Goal: Task Accomplishment & Management: Complete application form

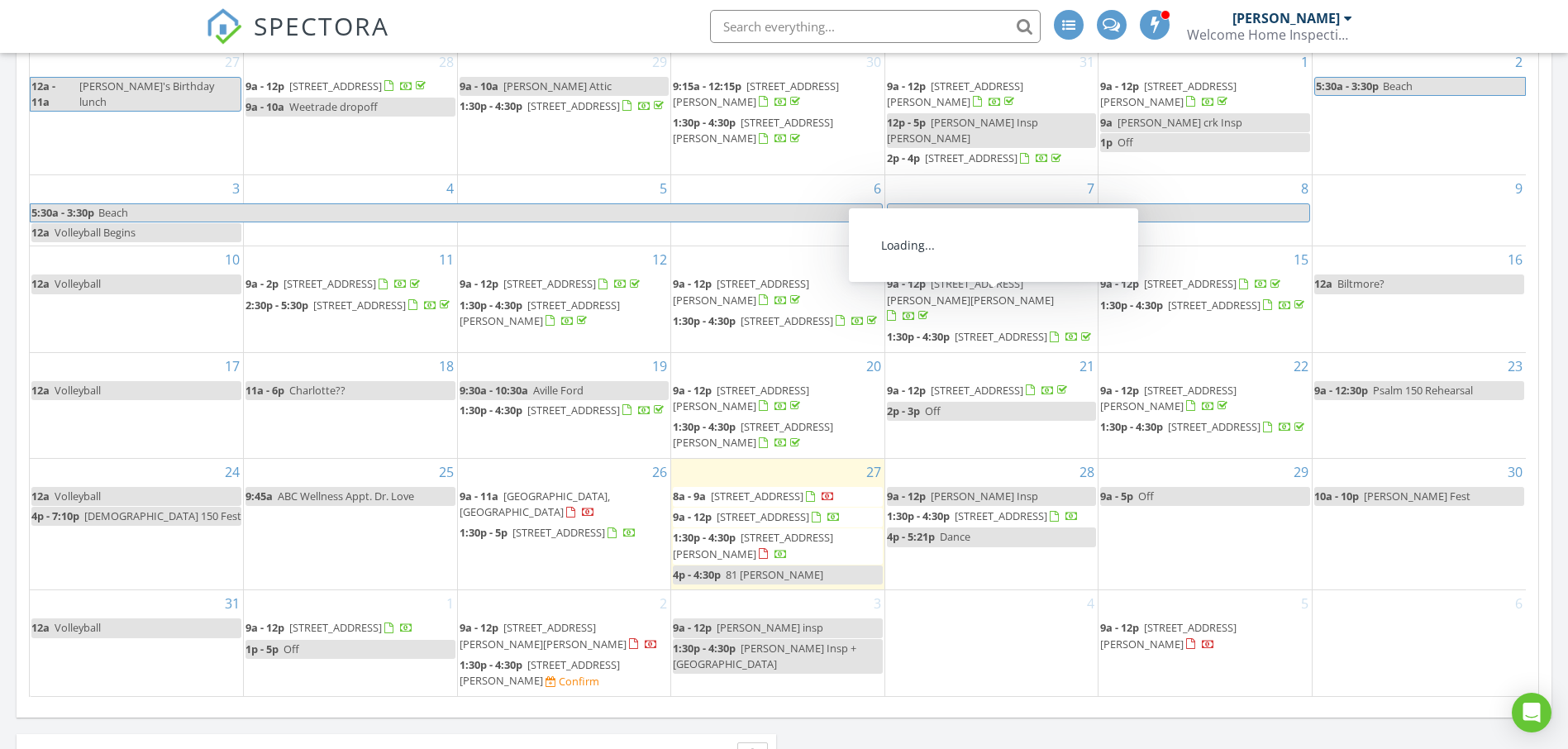
scroll to position [827, 0]
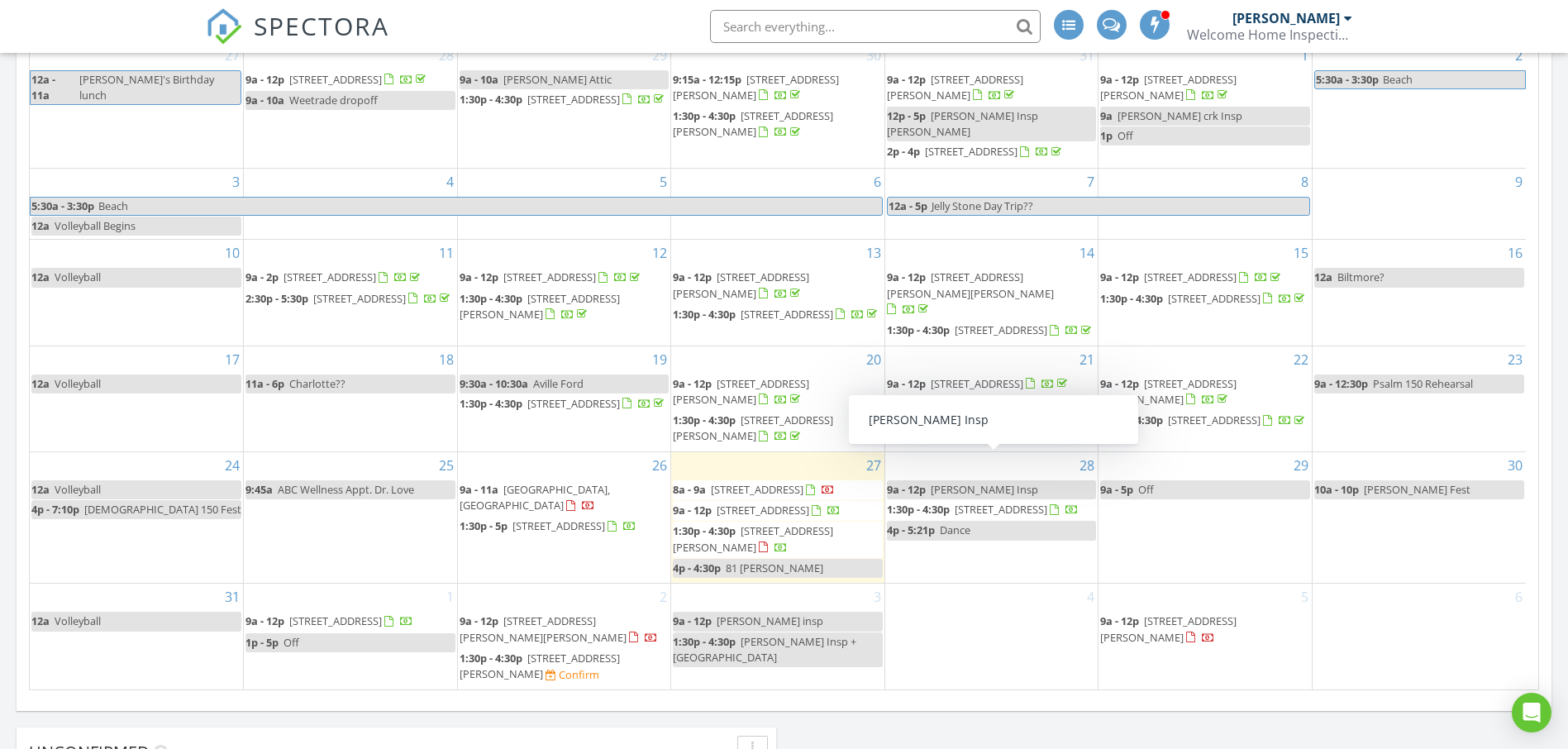
drag, startPoint x: 964, startPoint y: 476, endPoint x: 964, endPoint y: 466, distance: 10.0
click at [964, 482] on span "Charlsey Insp" at bounding box center [984, 489] width 107 height 15
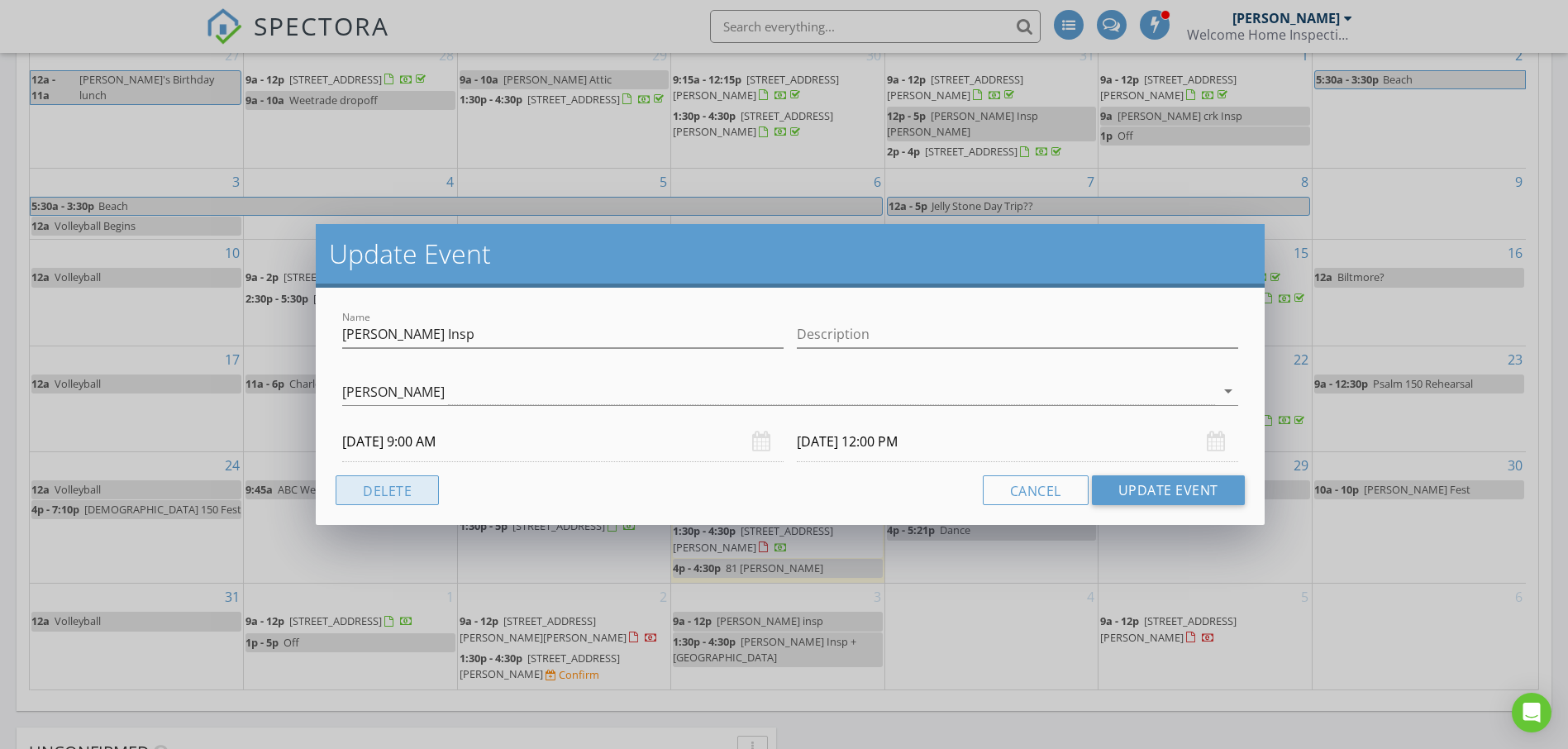
click at [383, 493] on button "Delete" at bounding box center [387, 490] width 103 height 30
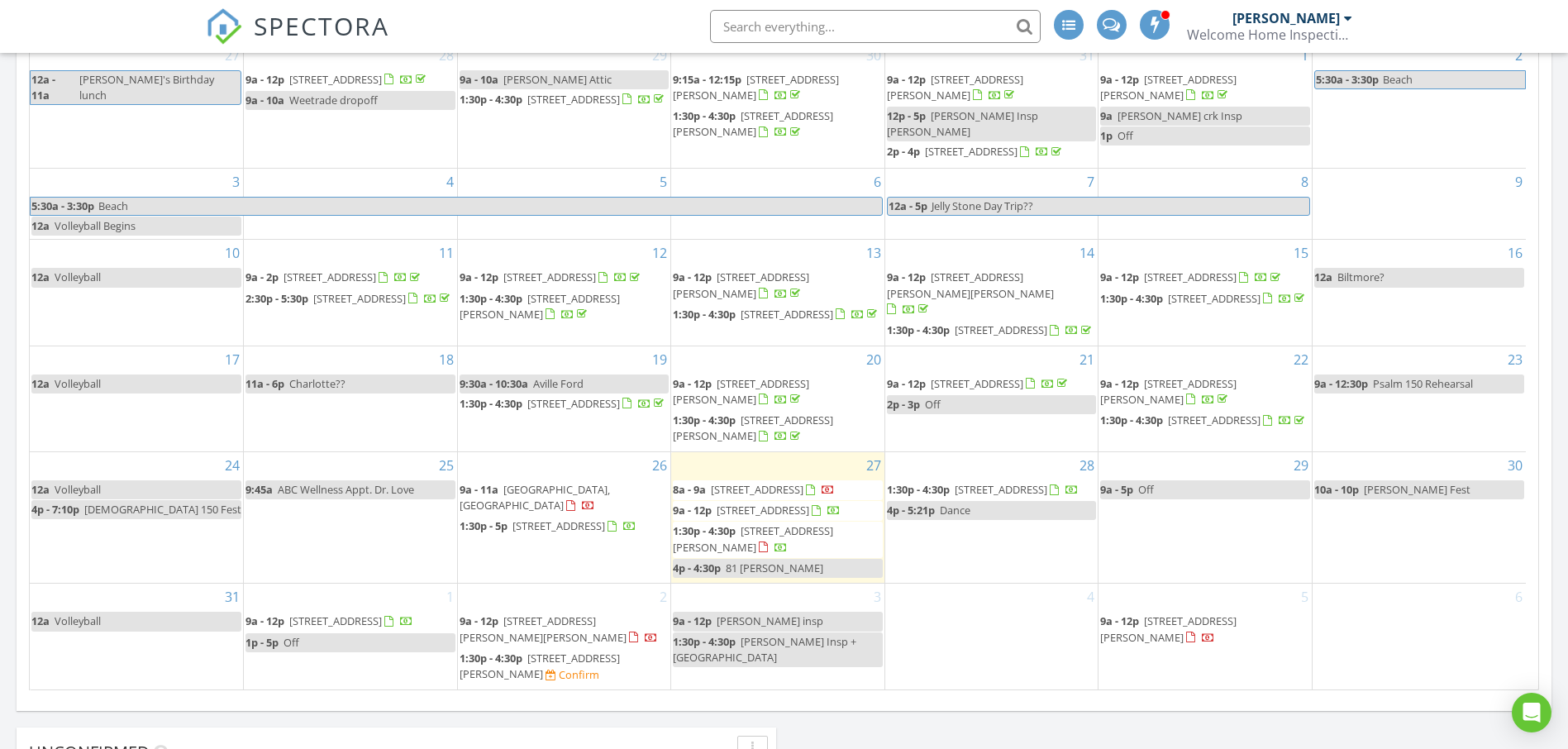
scroll to position [0, 0]
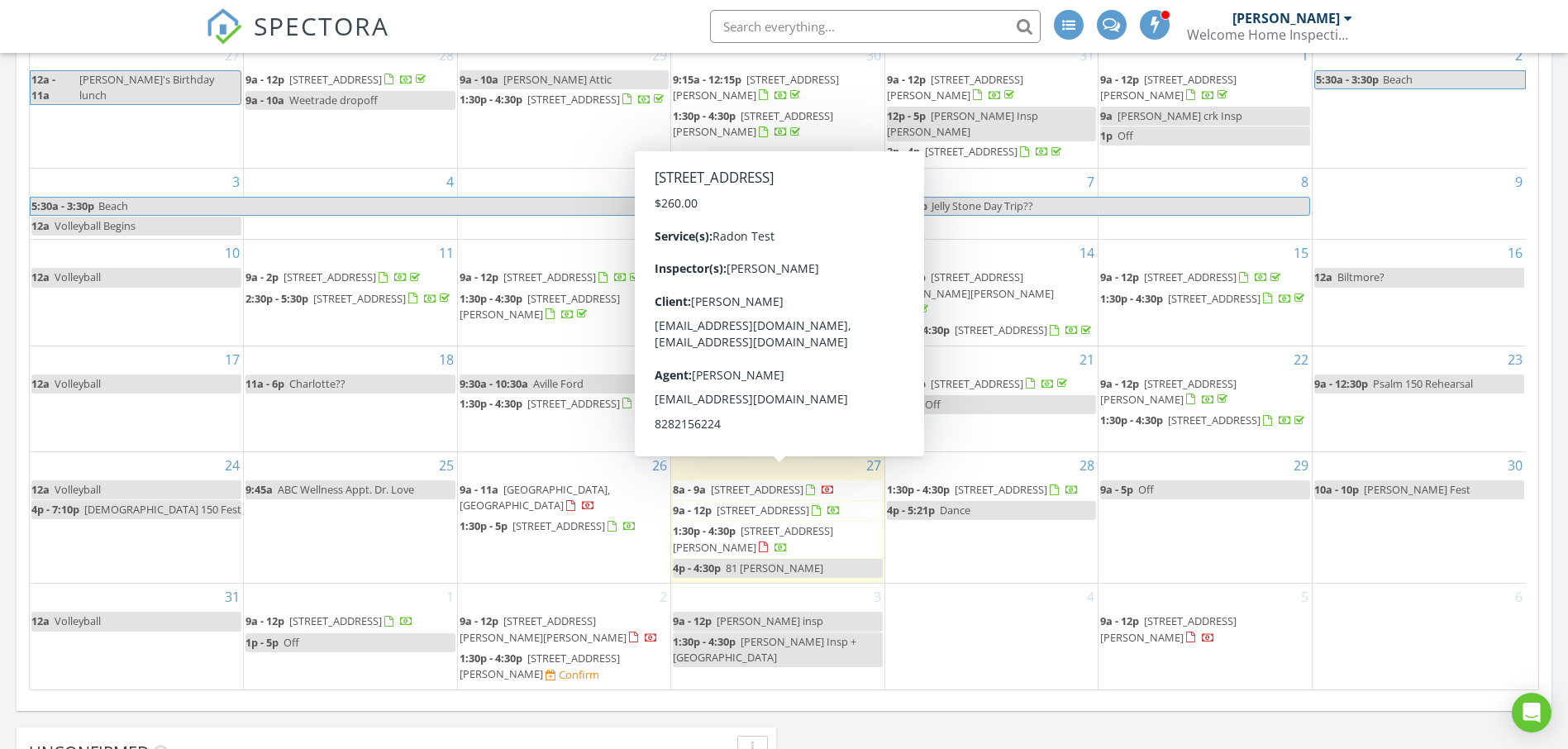
click at [980, 454] on div "28 1:30p - 4:30p 140 State St, Asheville 28806 4p - 5:21p Dance" at bounding box center [992, 518] width 214 height 131
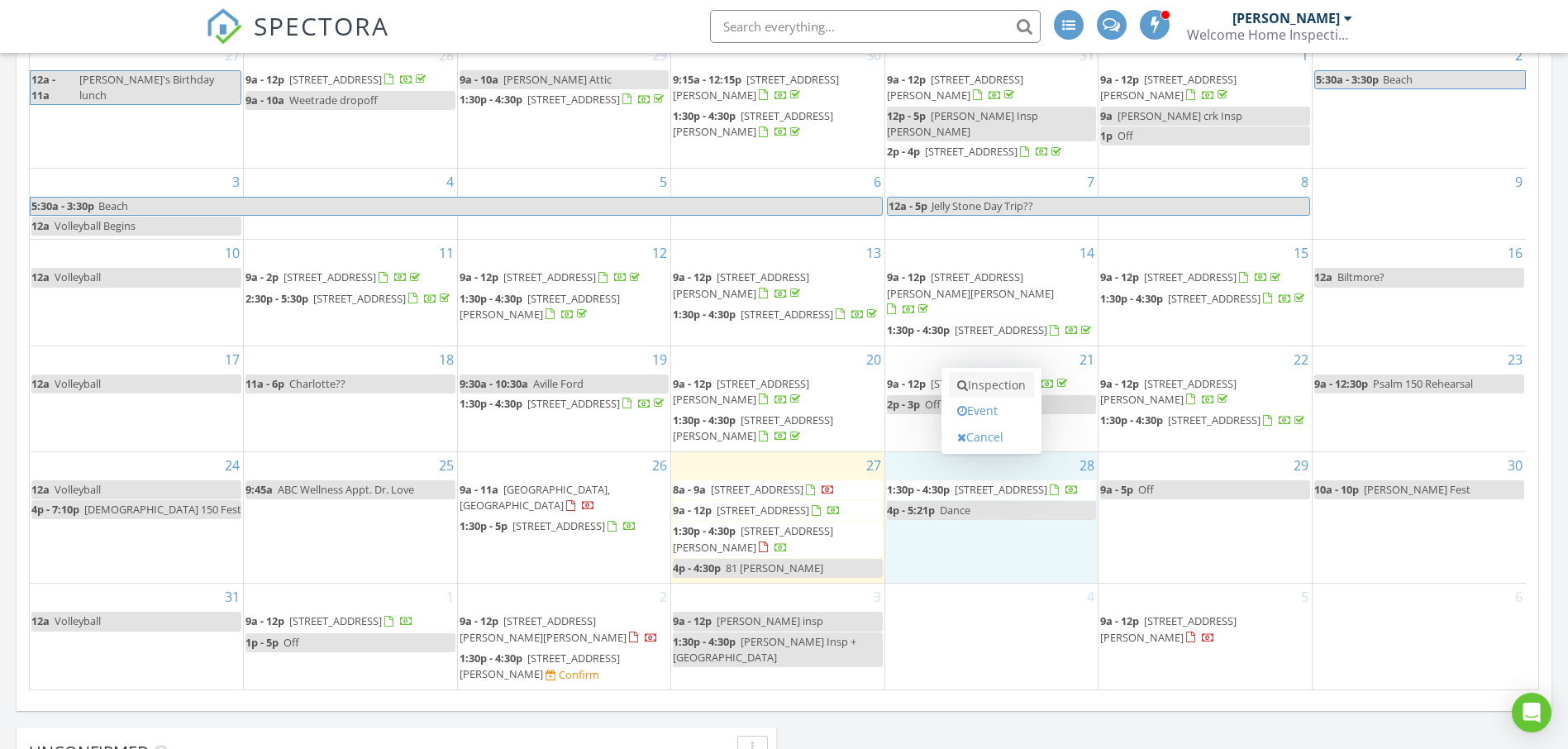
click at [984, 379] on link "Inspection" at bounding box center [991, 384] width 85 height 26
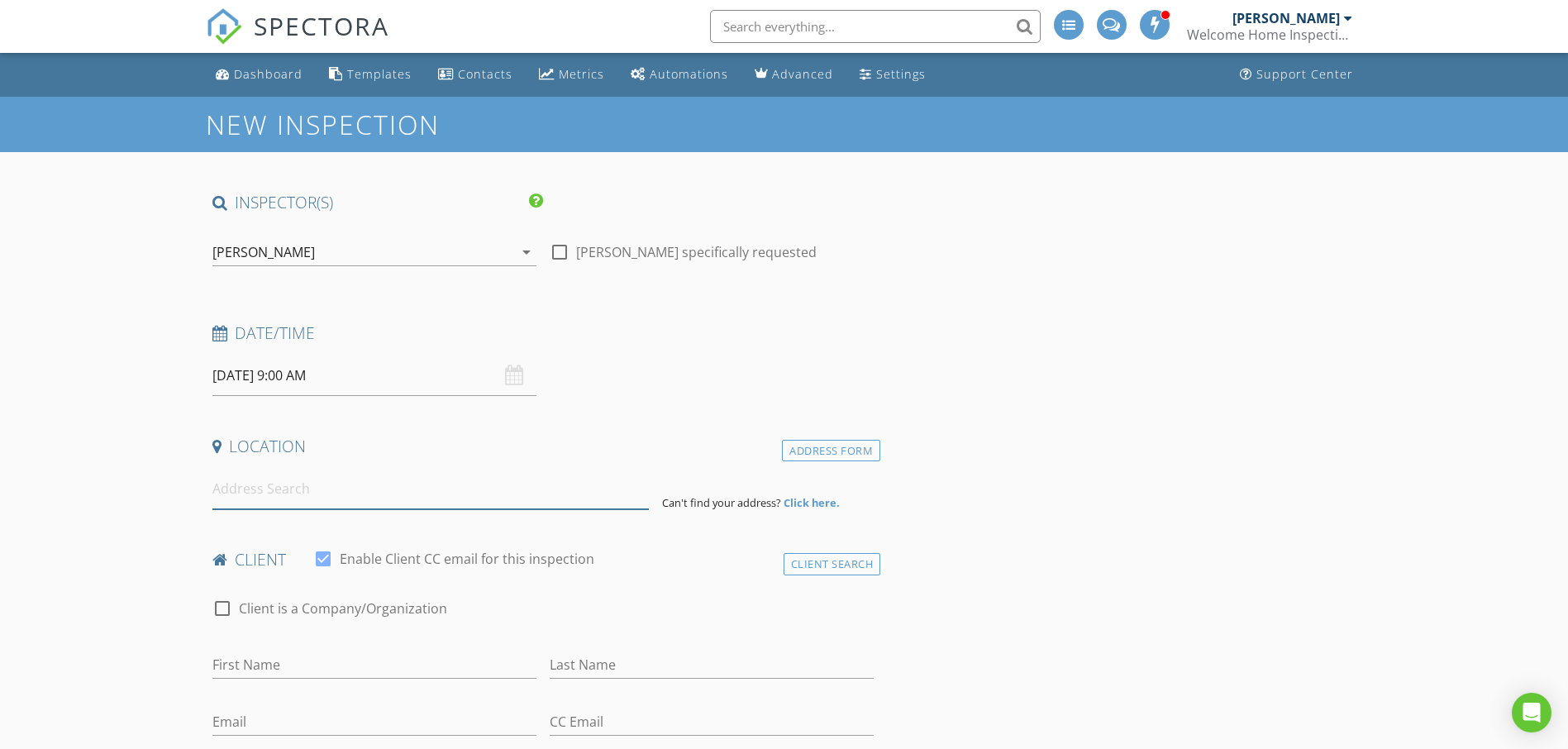
click at [342, 493] on input at bounding box center [431, 490] width 437 height 41
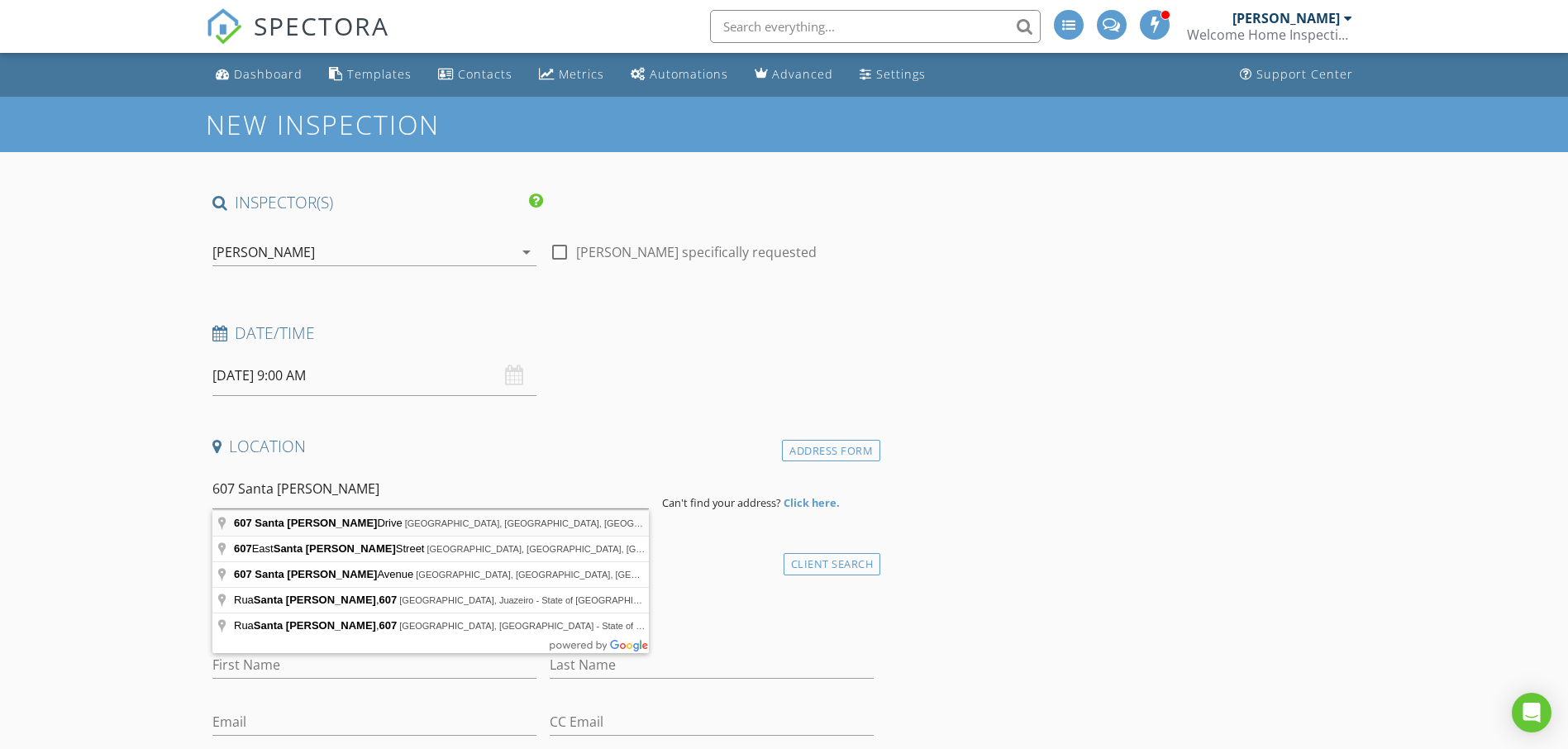
type input "607 Santa Clara Drive, Asheville, NC, USA"
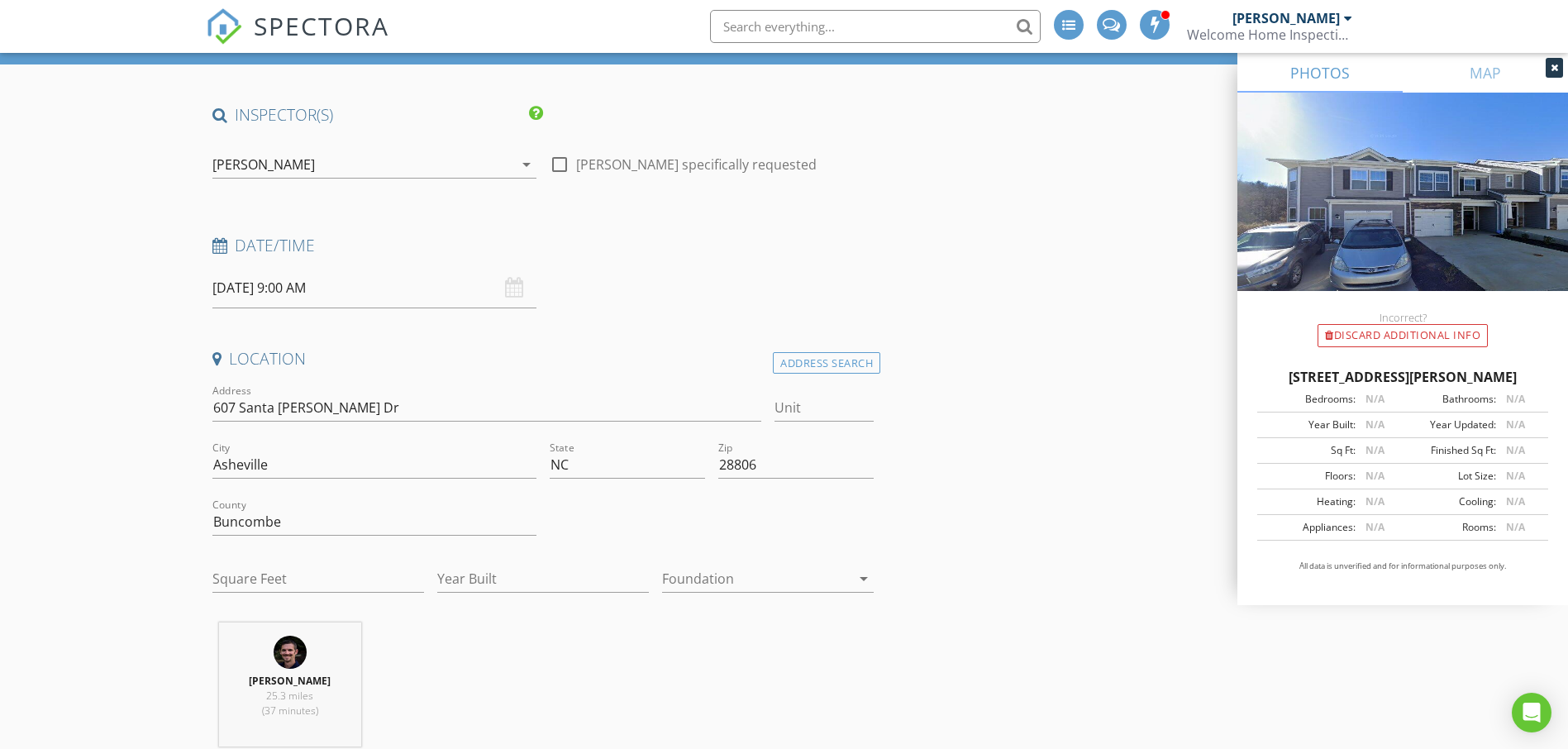
scroll to position [166, 0]
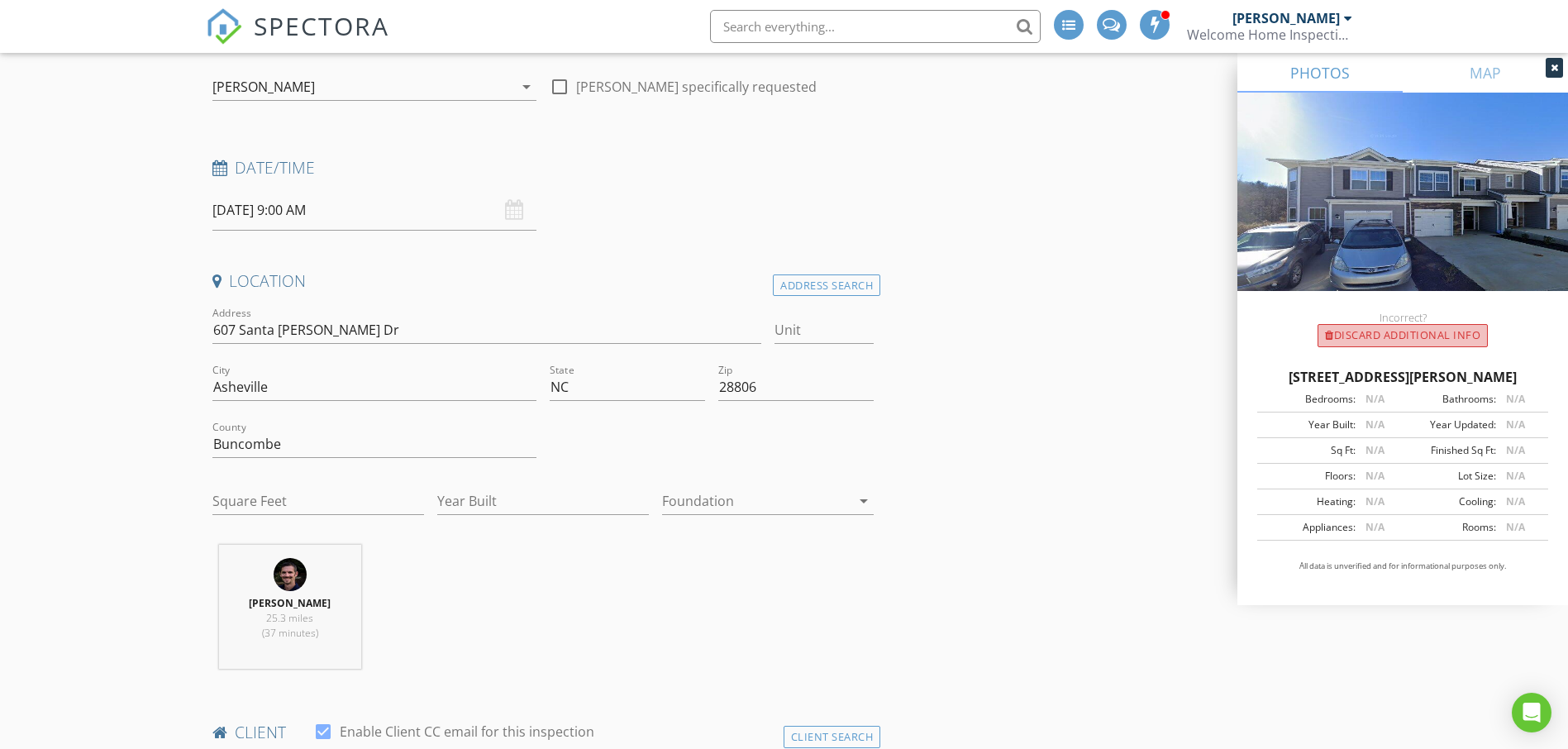
click at [1360, 331] on div "Discard Additional info" at bounding box center [1402, 335] width 171 height 23
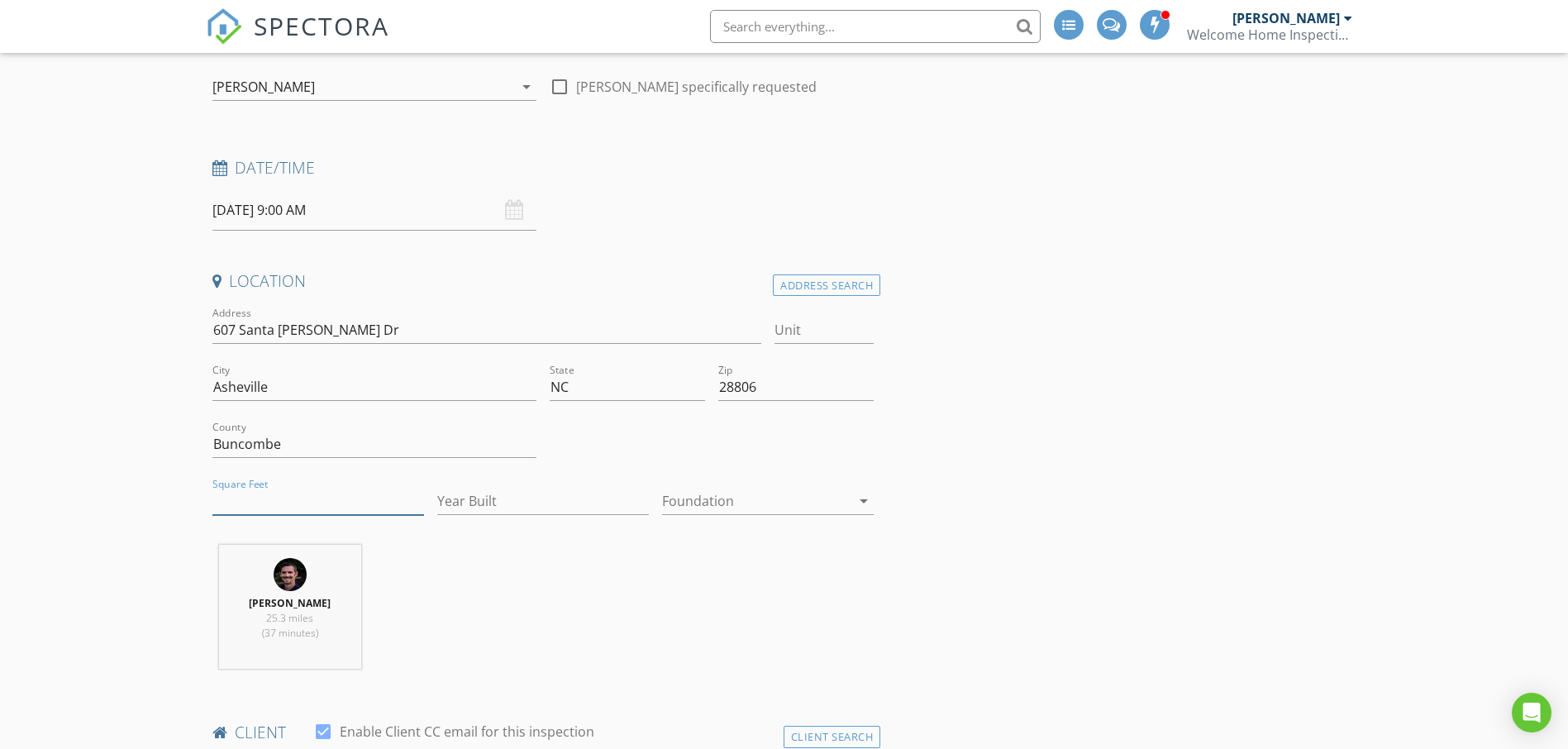
click at [333, 504] on input "Square Feet" at bounding box center [318, 501] width 212 height 27
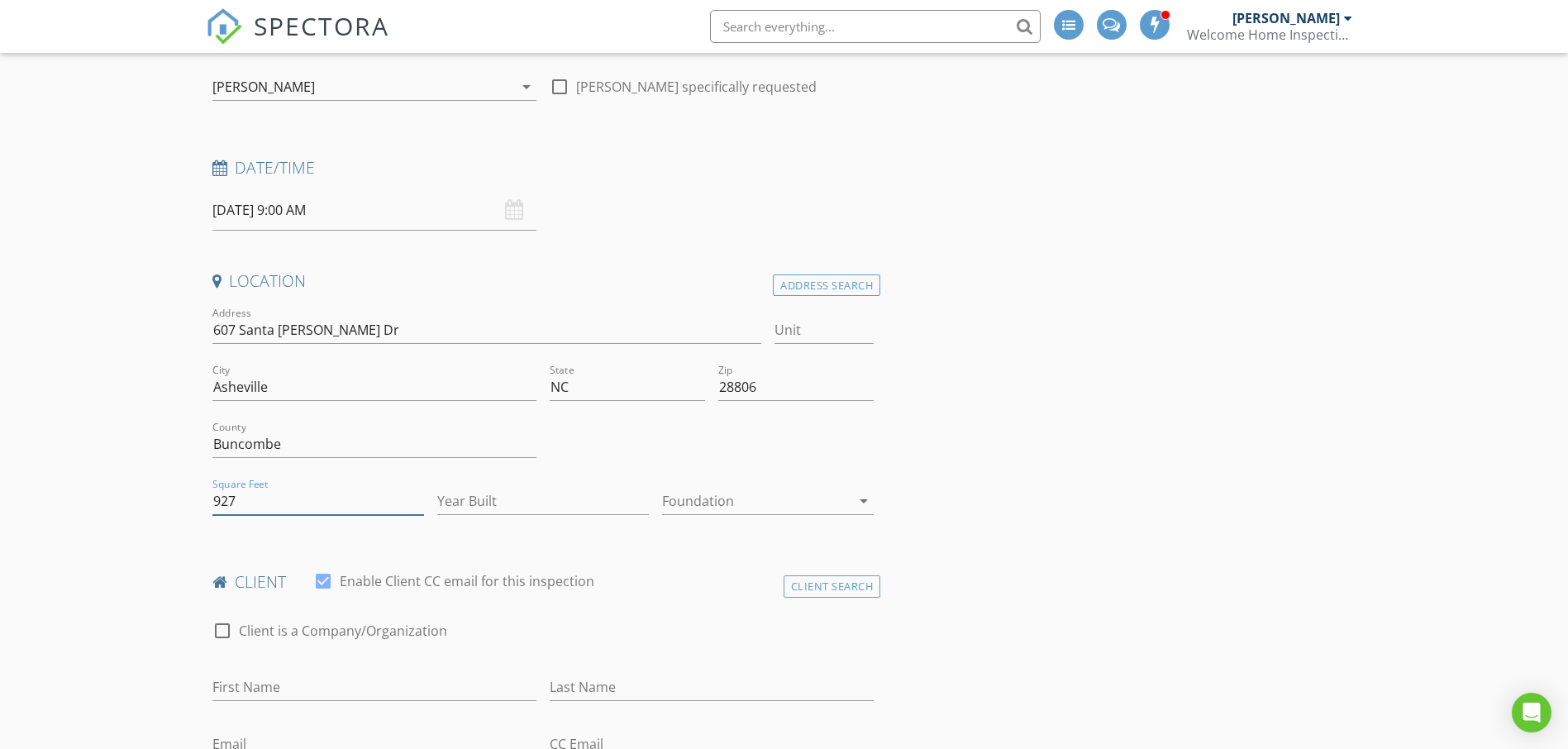
type input "927"
click at [512, 507] on input "Year Built" at bounding box center [542, 501] width 212 height 27
type input "2021"
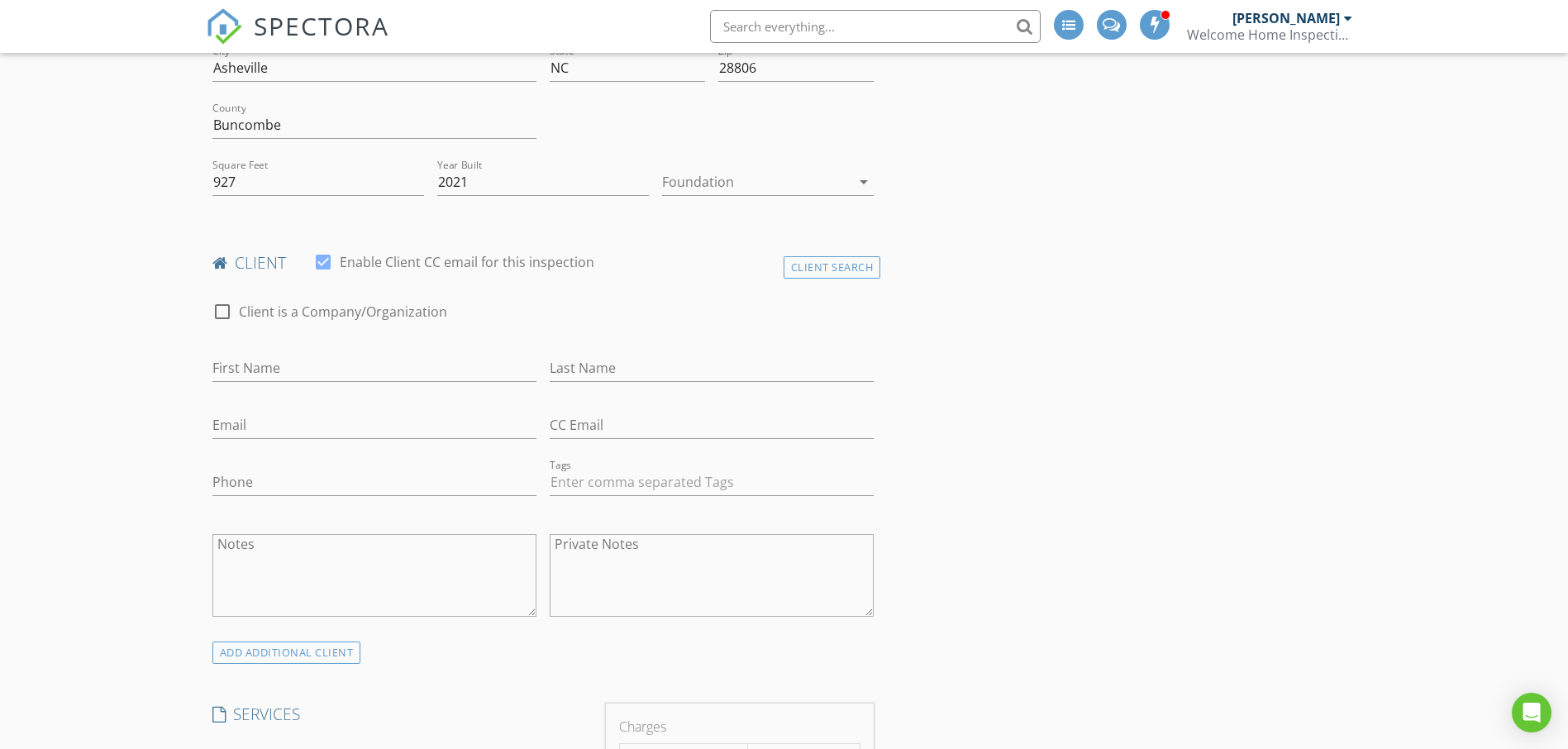
scroll to position [496, 0]
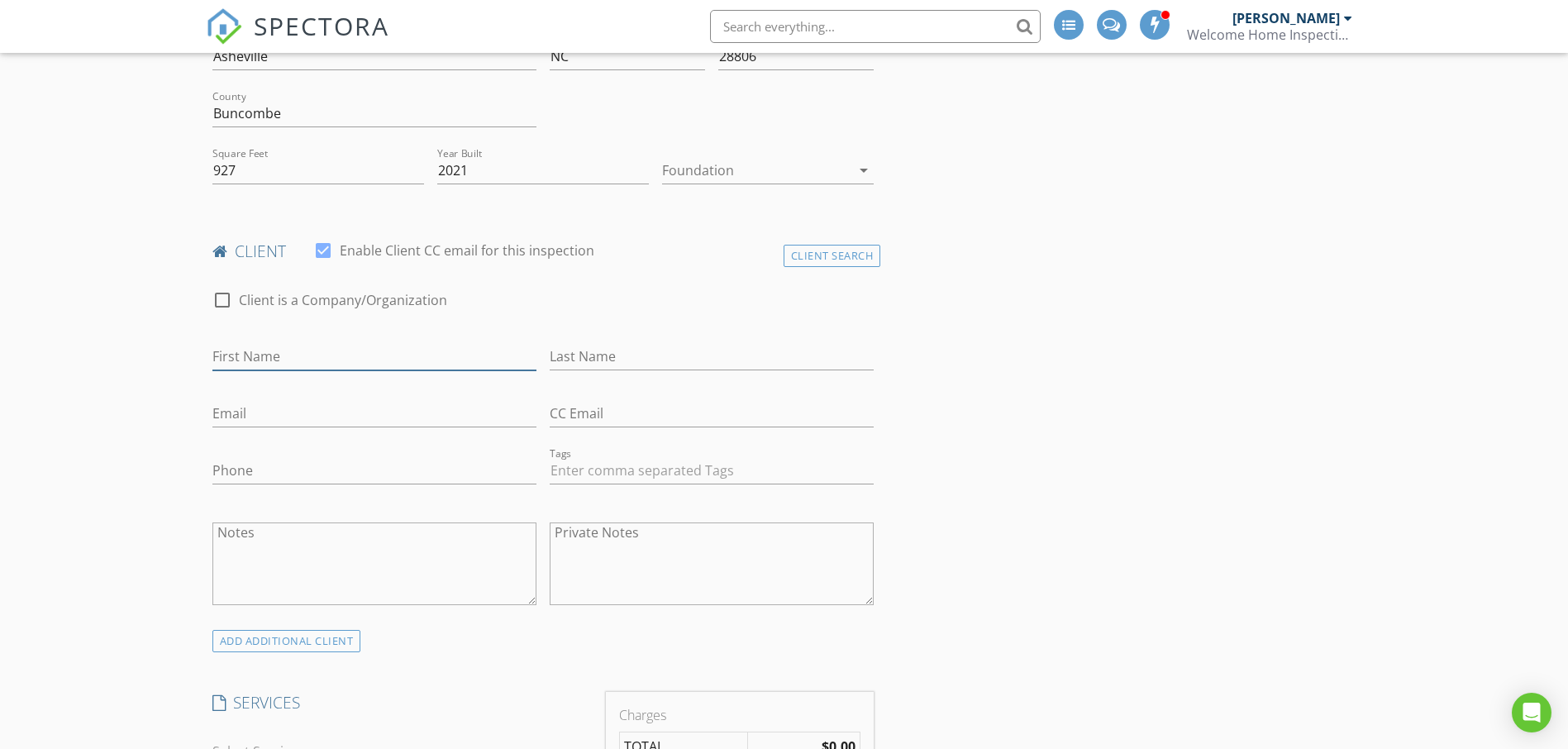
click at [262, 358] on input "First Name" at bounding box center [374, 357] width 324 height 27
type input "Larry"
type input "[PERSON_NAME]"
click at [286, 357] on input "Larry" at bounding box center [374, 357] width 324 height 27
type input "[PERSON_NAME] and [PERSON_NAME]"
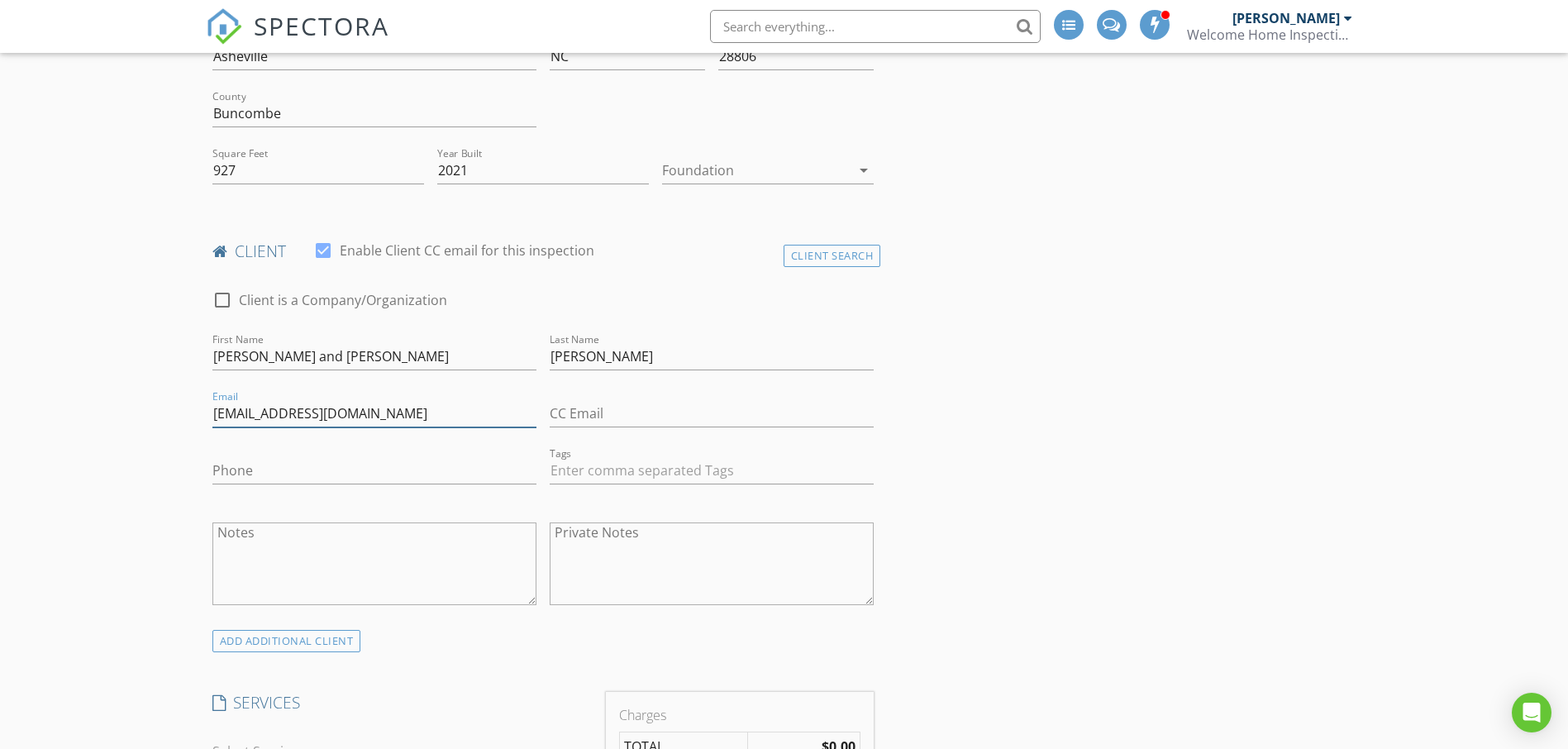
type input "[EMAIL_ADDRESS][DOMAIN_NAME]"
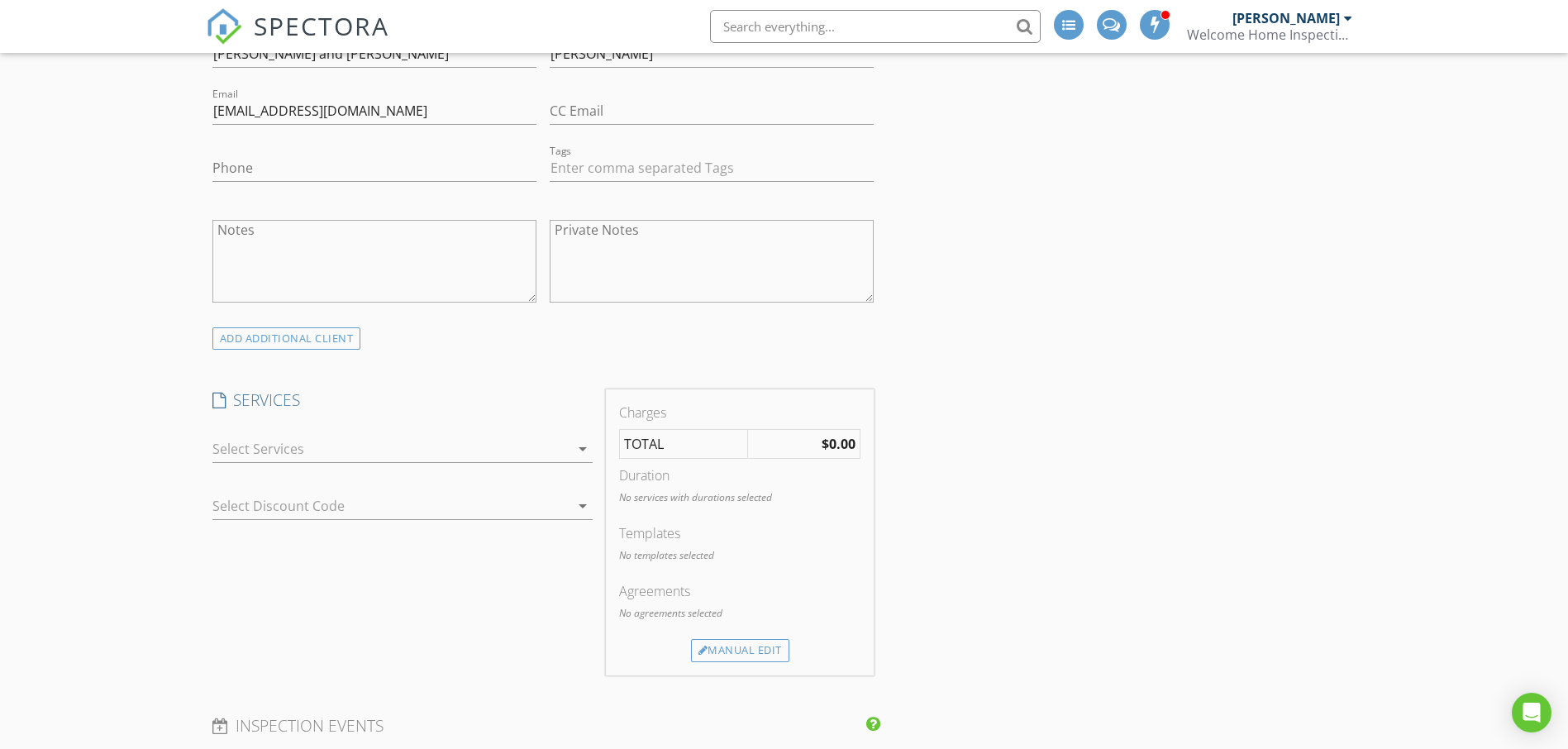
scroll to position [827, 0]
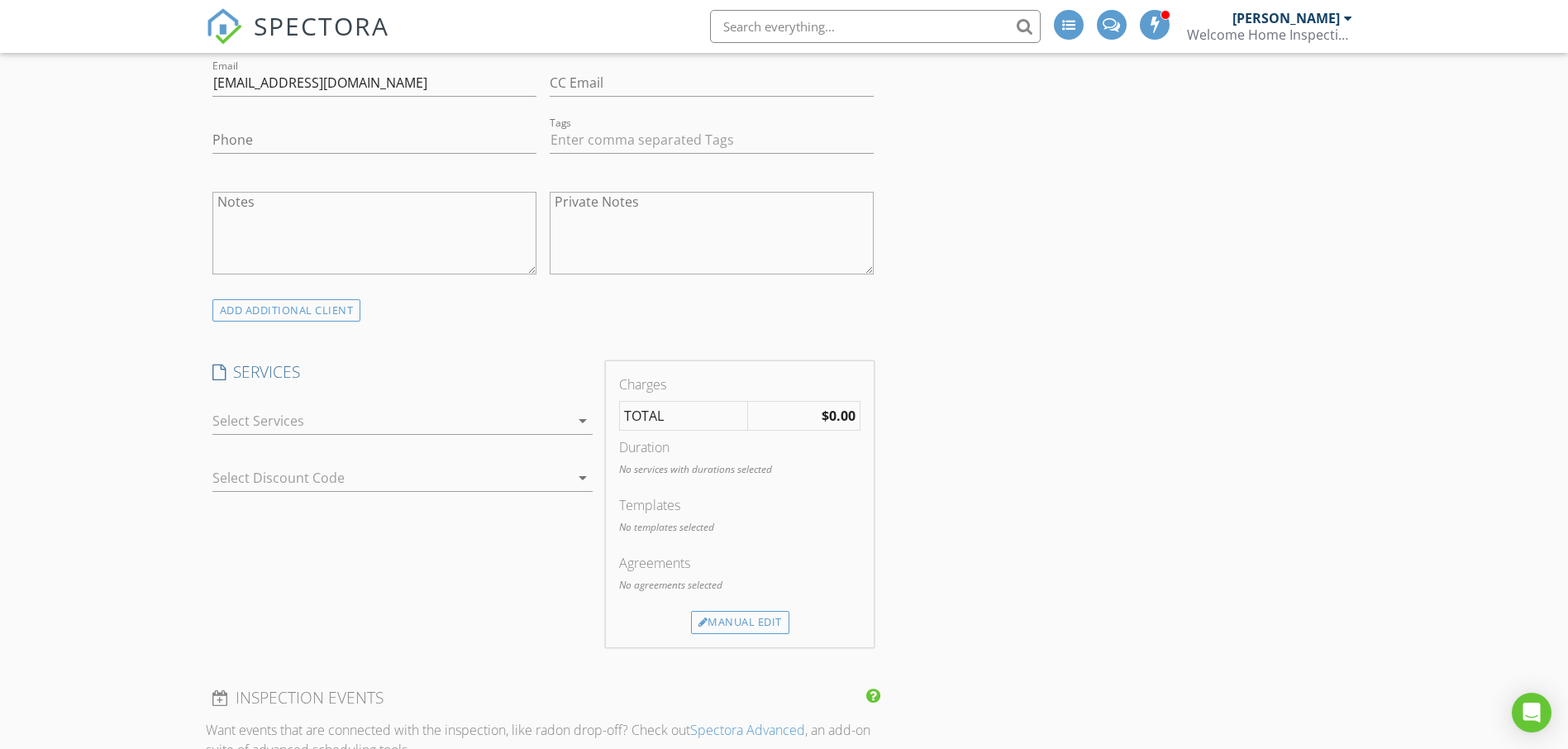
click at [575, 423] on icon "arrow_drop_down" at bounding box center [582, 420] width 20 height 20
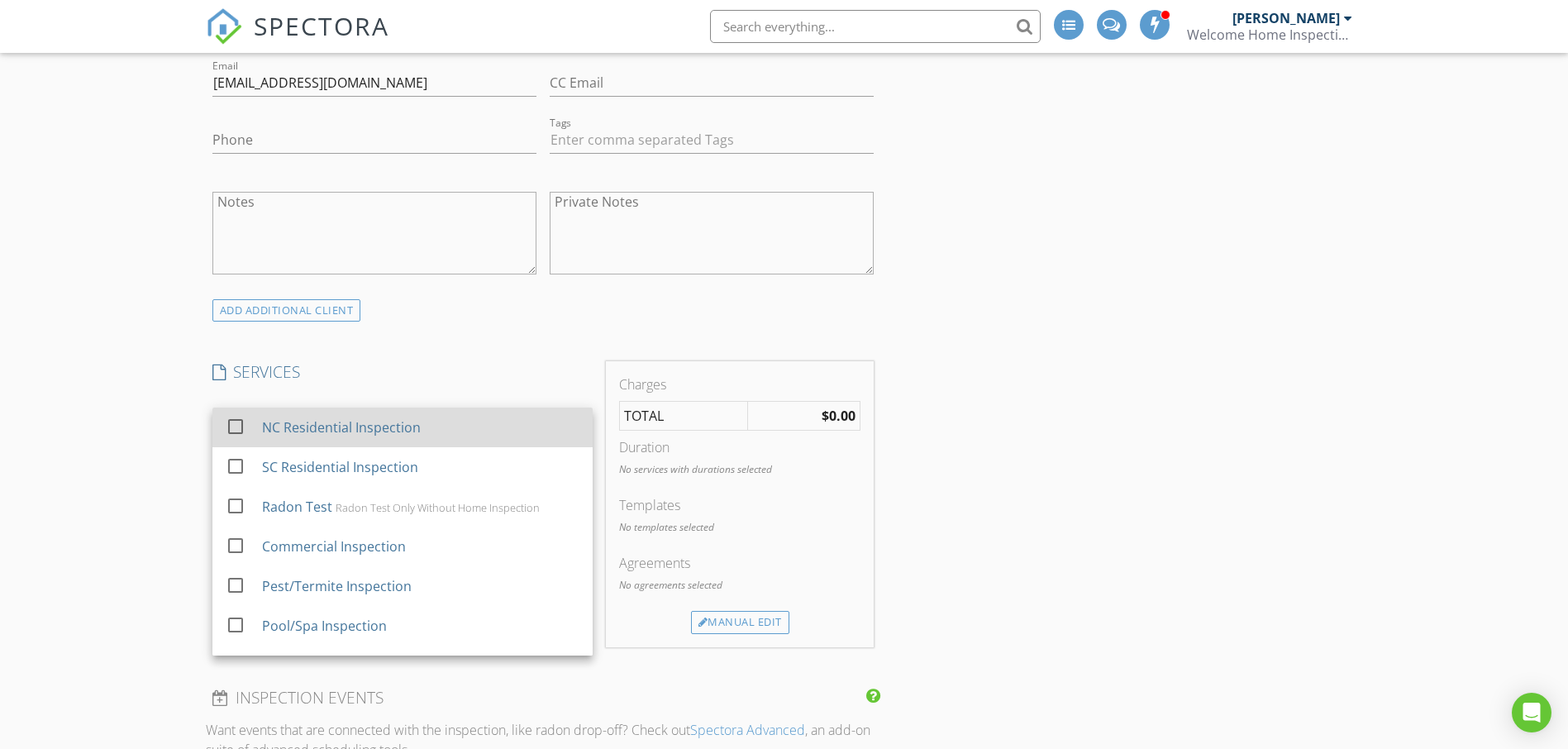
click at [228, 427] on div at bounding box center [235, 426] width 28 height 28
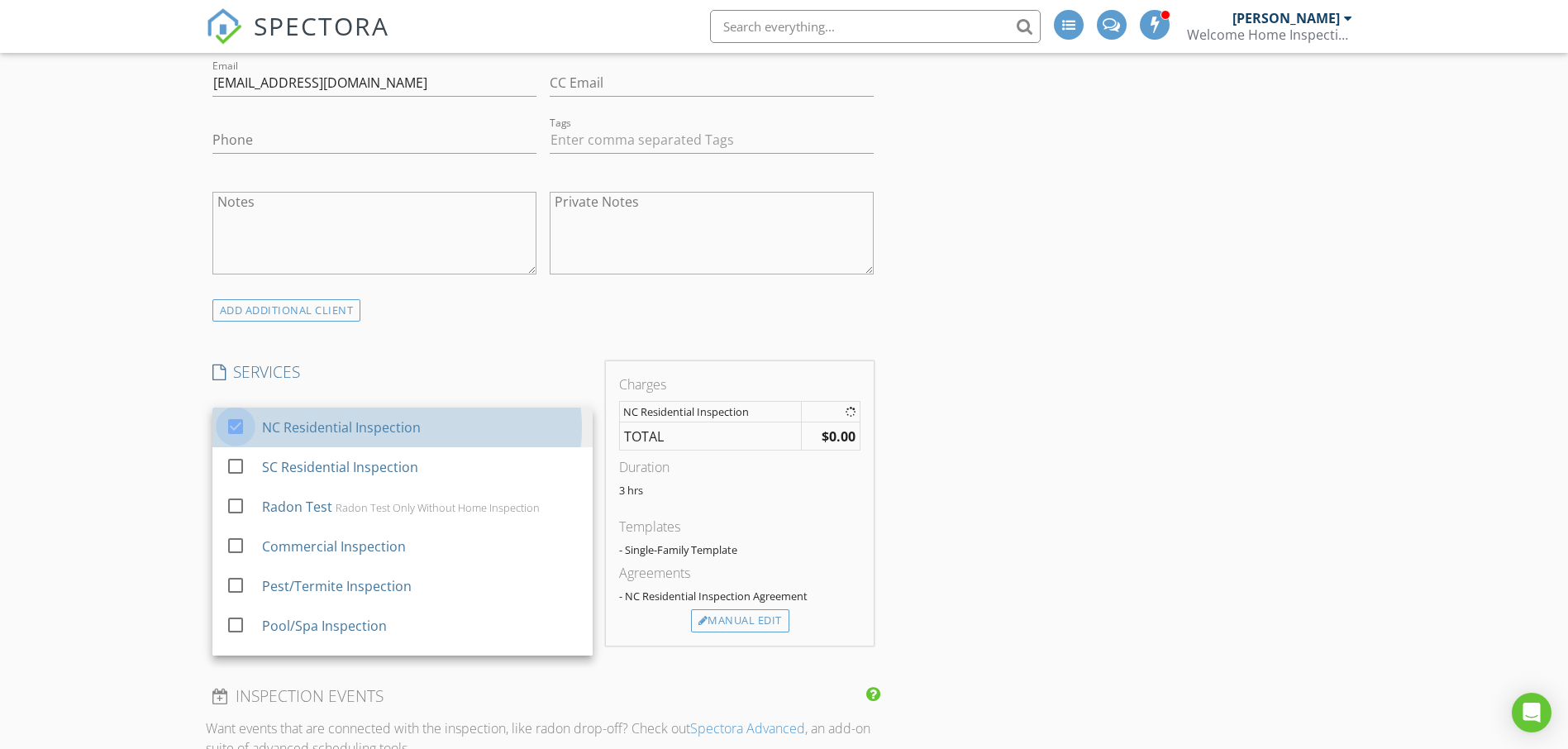
click at [153, 429] on div "New Inspection INSPECTOR(S) check_box Andrew Hord PRIMARY Andrew Hord arrow_dro…" at bounding box center [784, 735] width 1568 height 2932
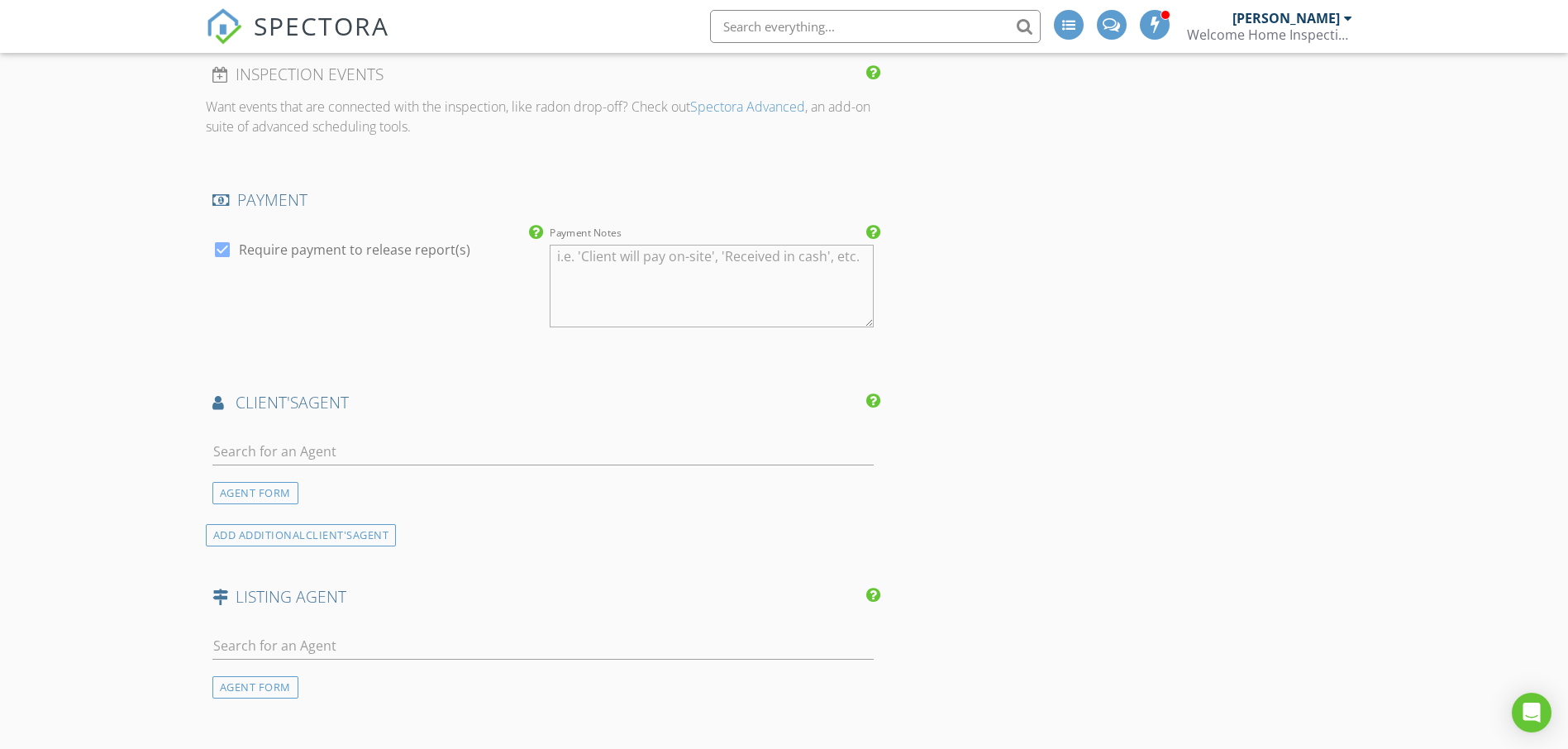
scroll to position [1488, 0]
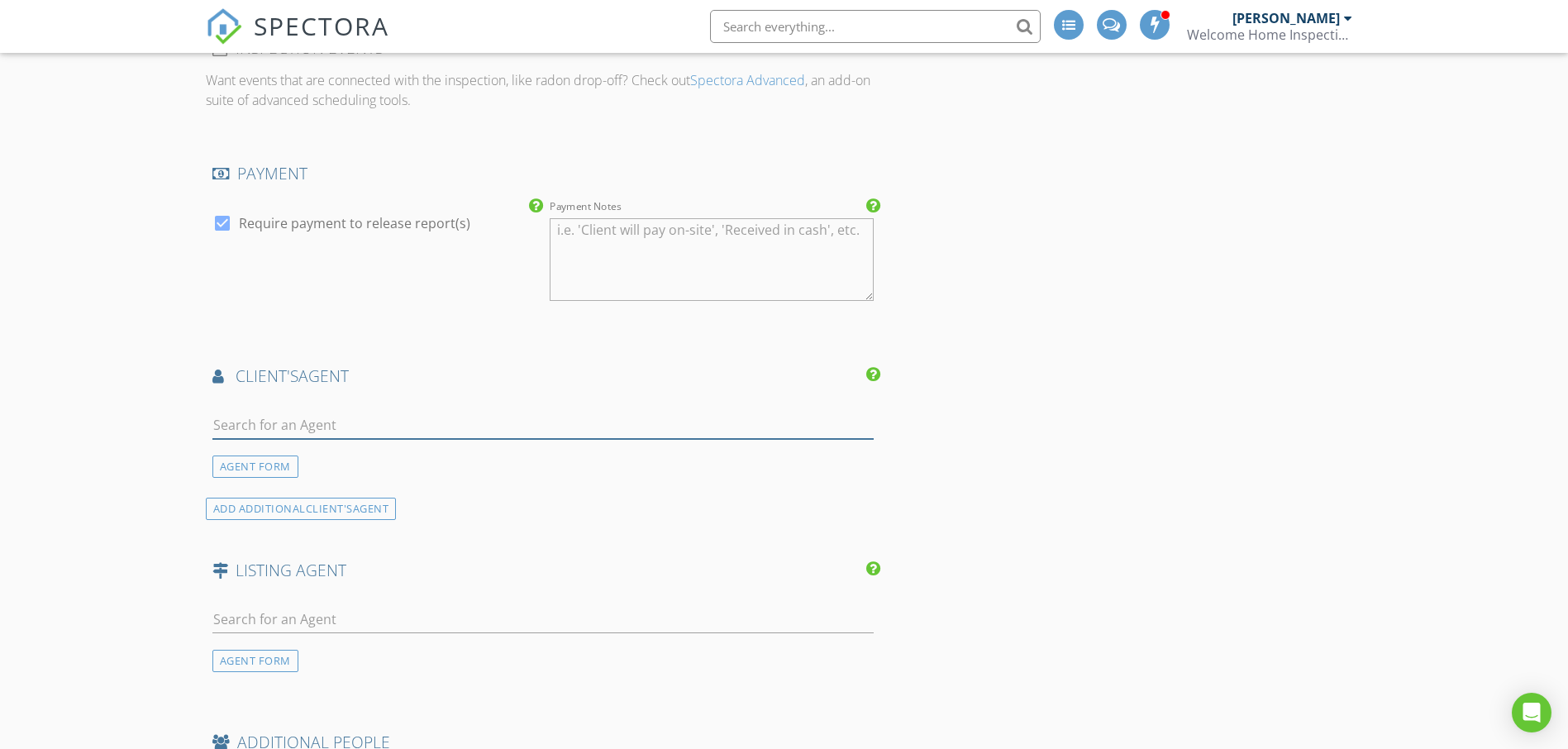
click at [330, 417] on input "text" at bounding box center [543, 425] width 662 height 27
type input "charlsey"
click at [374, 453] on li "Charlsey Russell Keller Williams" at bounding box center [543, 461] width 660 height 46
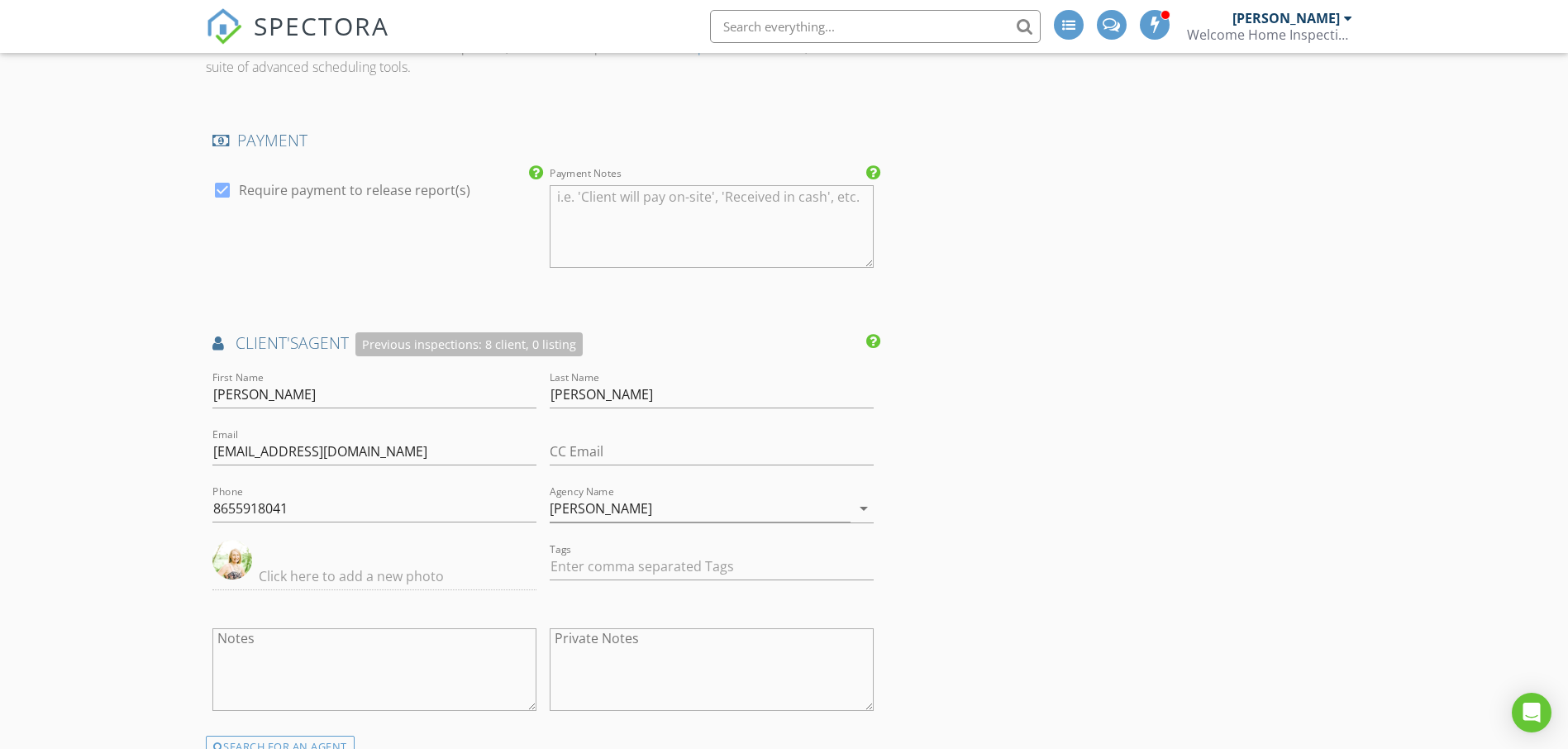
scroll to position [1571, 0]
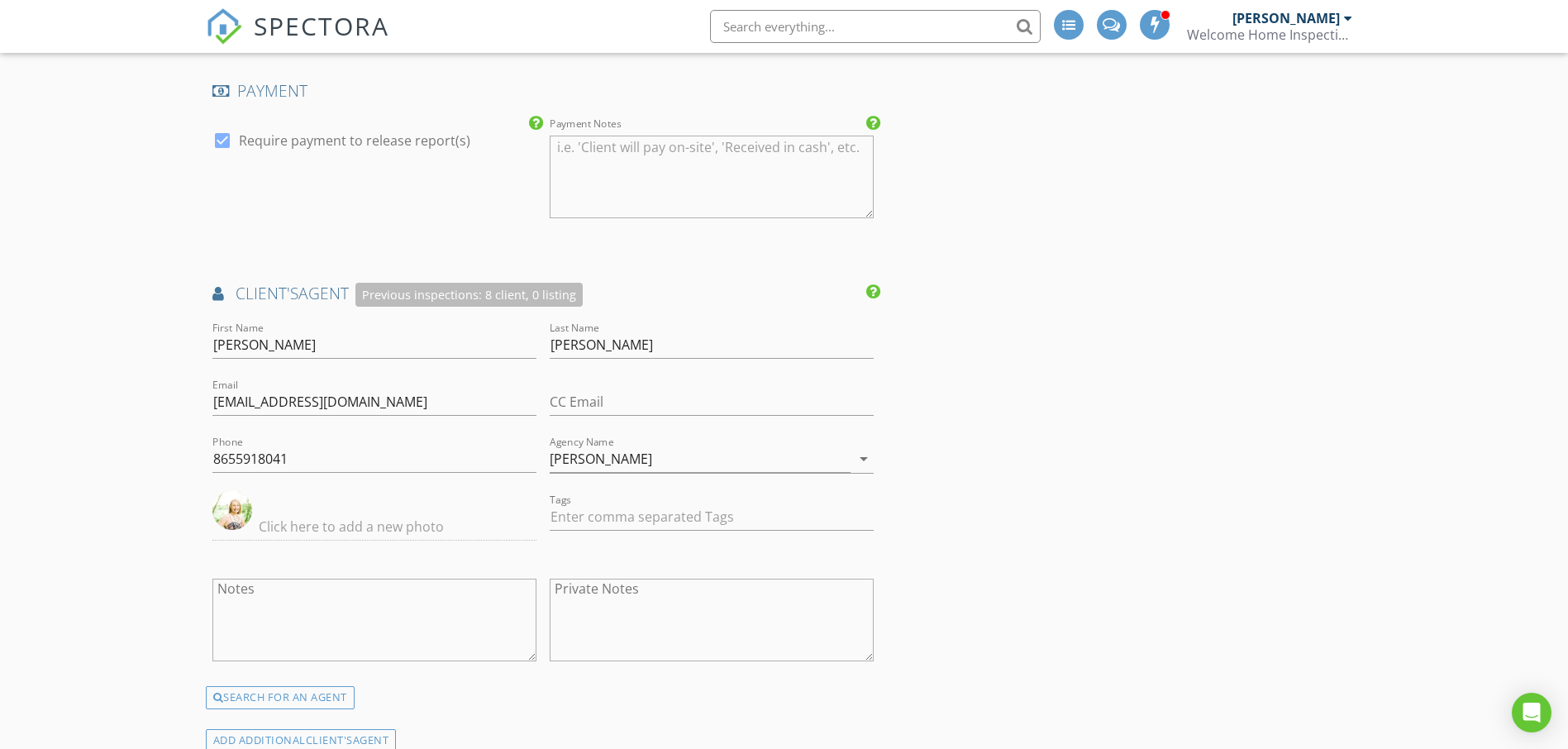
click at [238, 514] on img at bounding box center [232, 510] width 40 height 40
drag, startPoint x: 222, startPoint y: 510, endPoint x: 143, endPoint y: 491, distance: 81.3
click at [143, 491] on div "New Inspection INSPECTOR(S) check_box Andrew Hord PRIMARY Andrew Hord arrow_dro…" at bounding box center [784, 156] width 1568 height 3259
click at [291, 524] on input "text" at bounding box center [374, 527] width 324 height 27
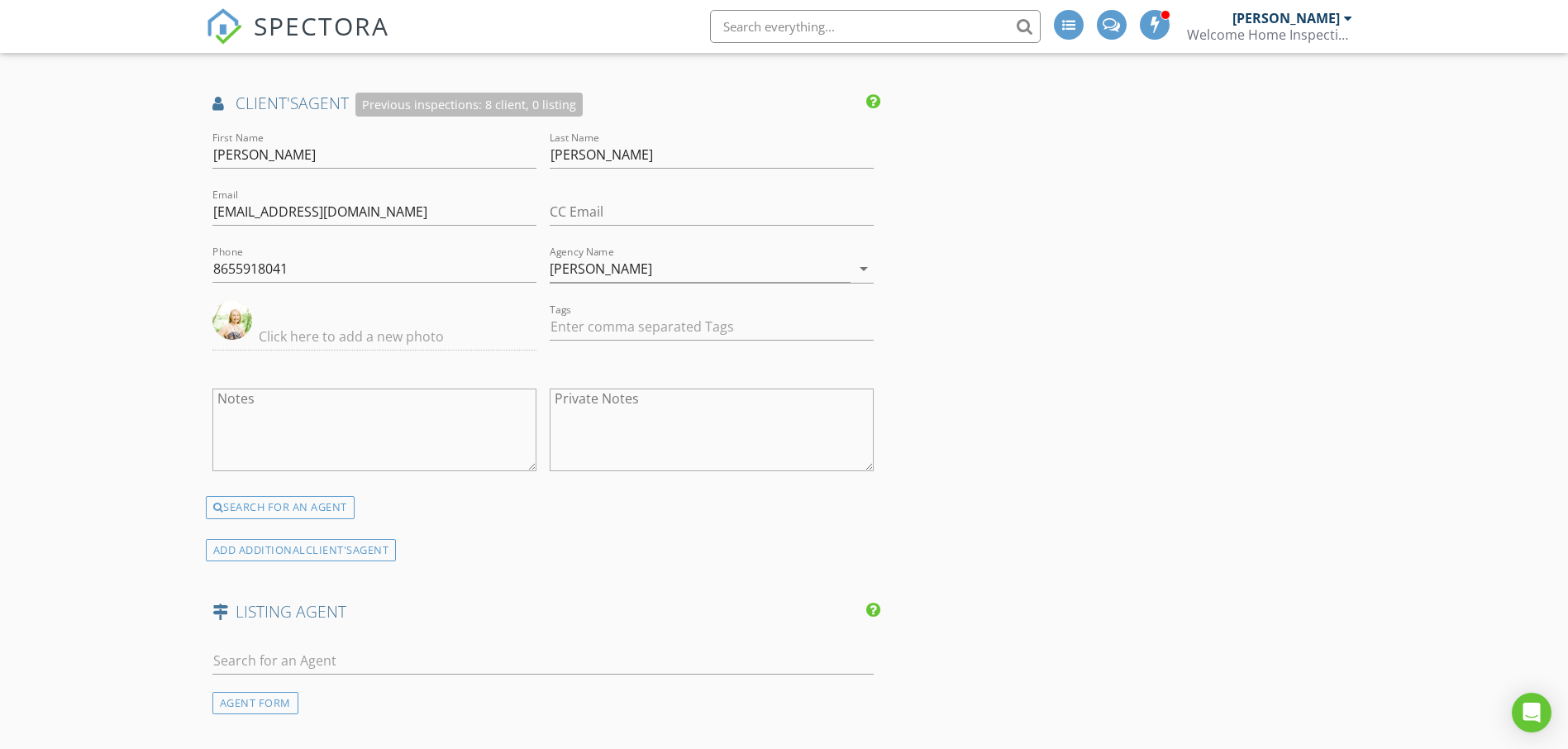
scroll to position [1736, 0]
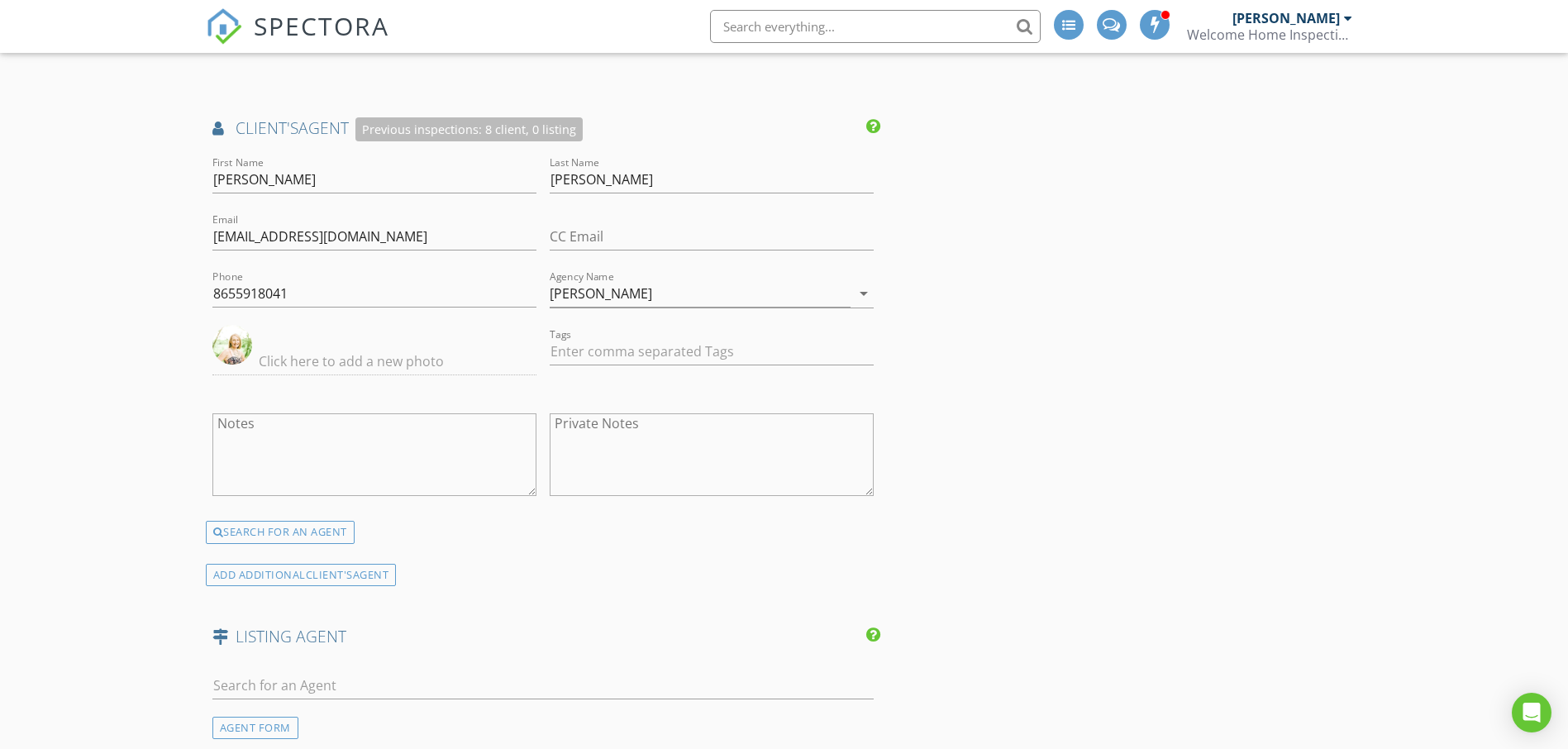
drag, startPoint x: 228, startPoint y: 346, endPoint x: 161, endPoint y: 365, distance: 69.6
click at [219, 354] on img at bounding box center [232, 344] width 40 height 40
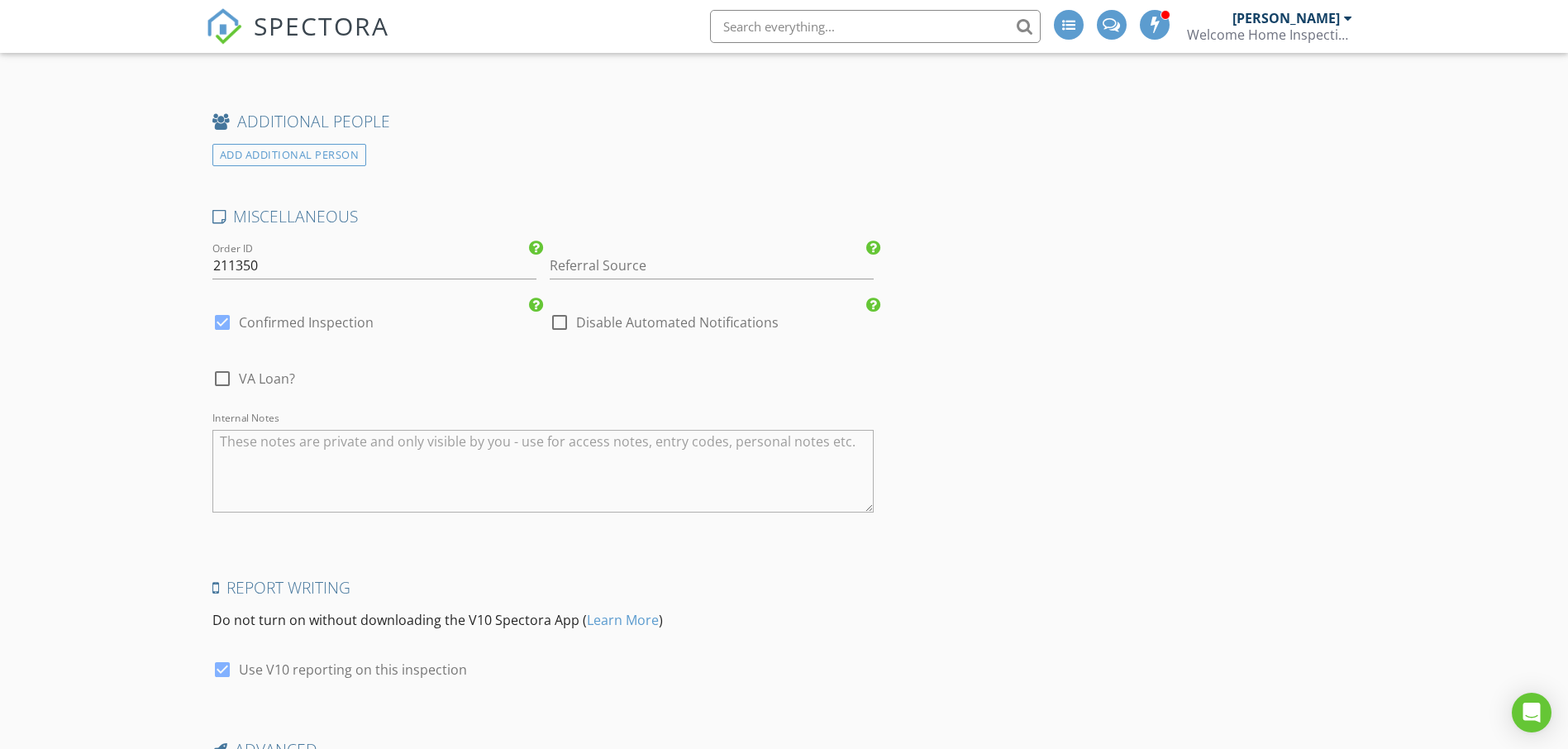
scroll to position [2607, 0]
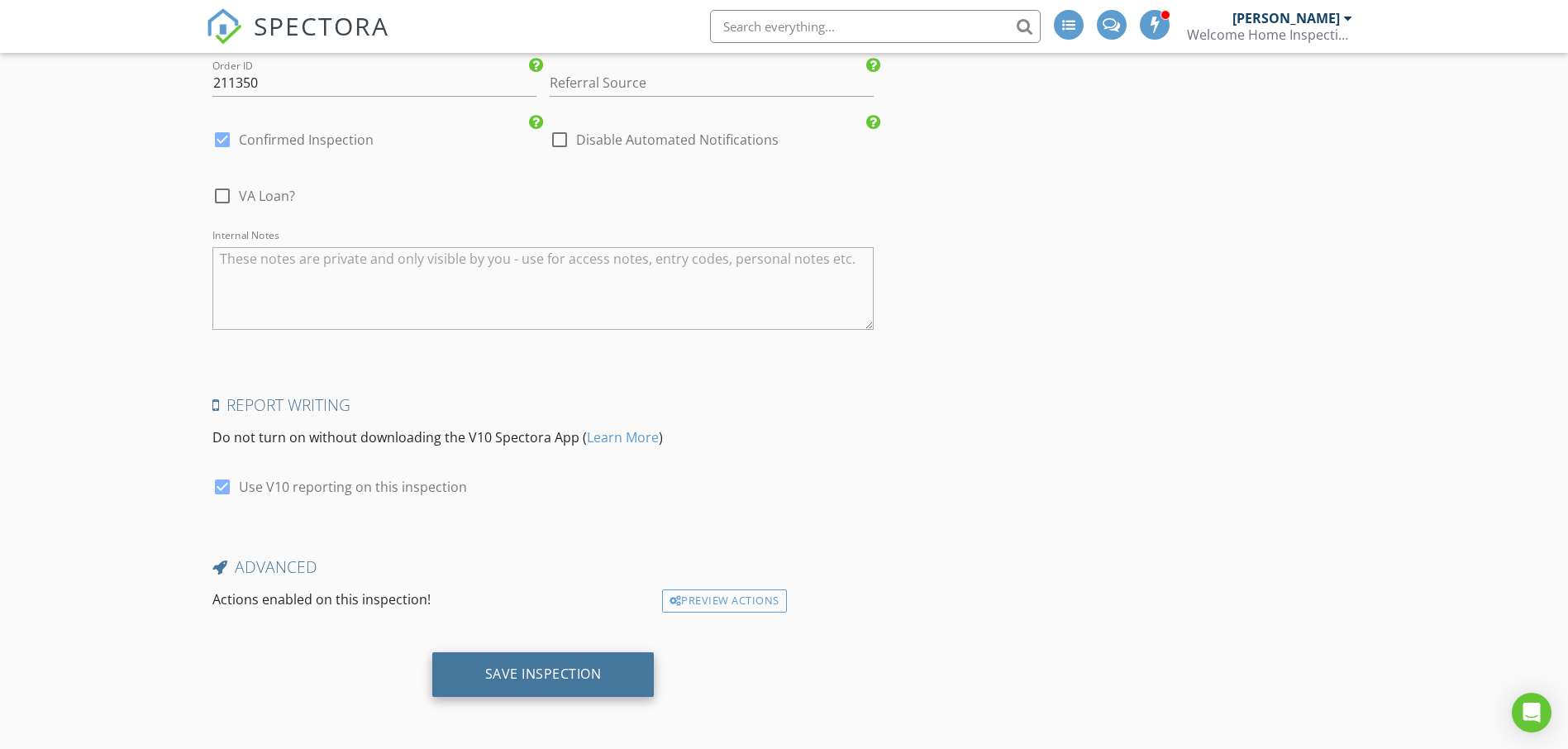
click at [572, 676] on div "Save Inspection" at bounding box center [544, 673] width 117 height 17
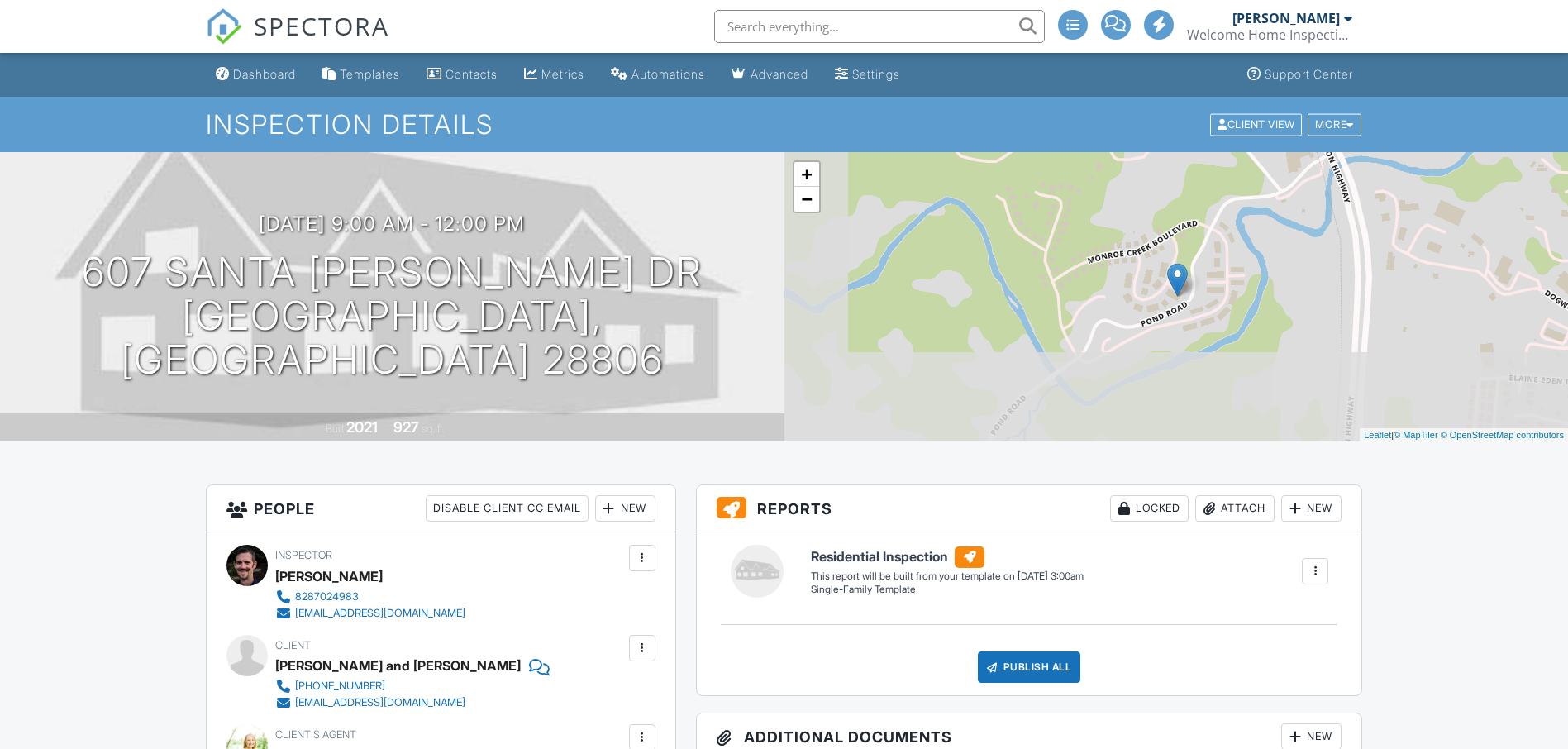
click at [296, 28] on span "SPECTORA" at bounding box center [321, 25] width 136 height 35
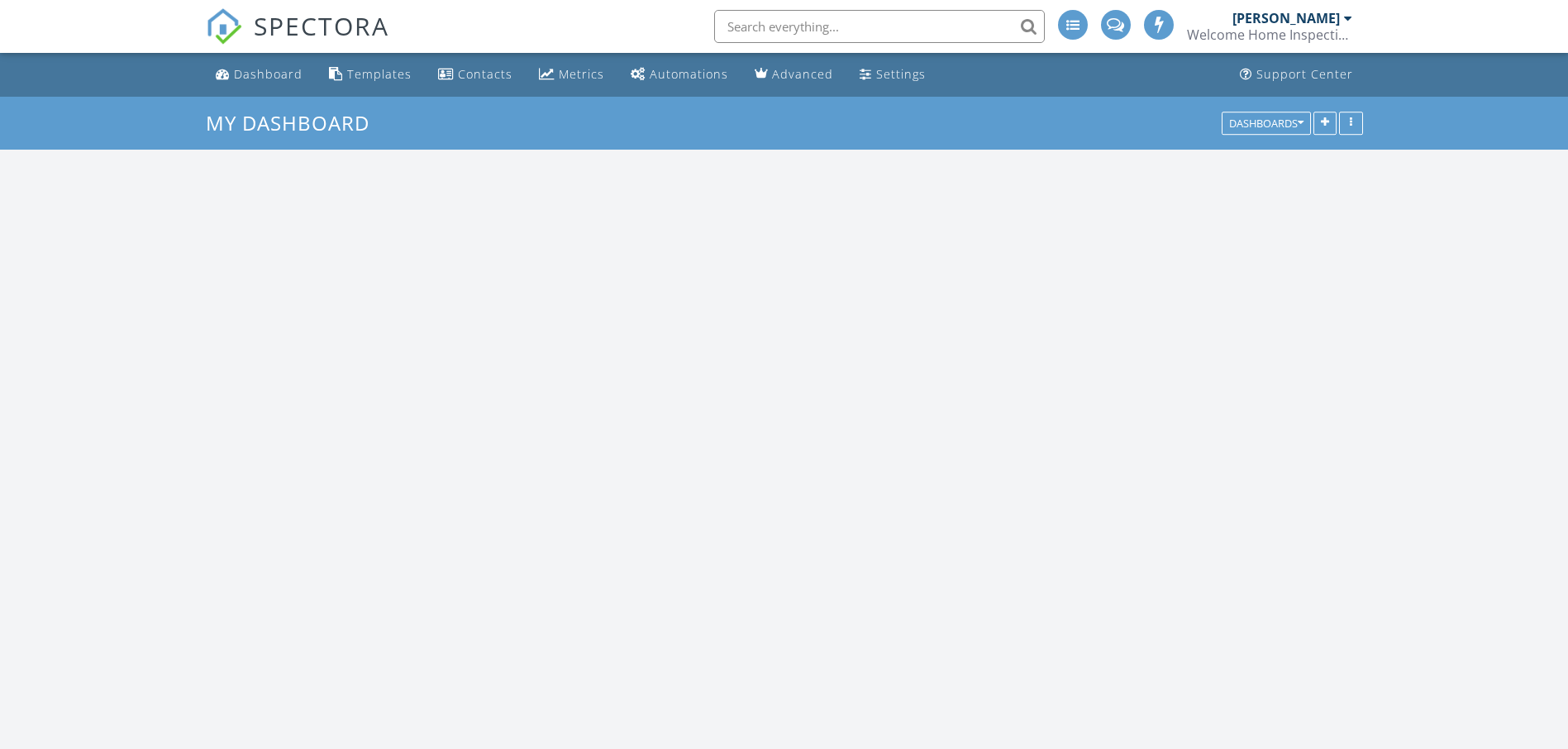
scroll to position [1530, 1593]
